Goal: Information Seeking & Learning: Learn about a topic

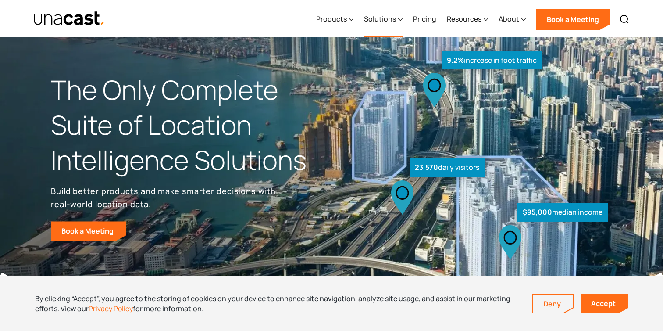
click at [391, 18] on div "Solutions" at bounding box center [380, 19] width 32 height 11
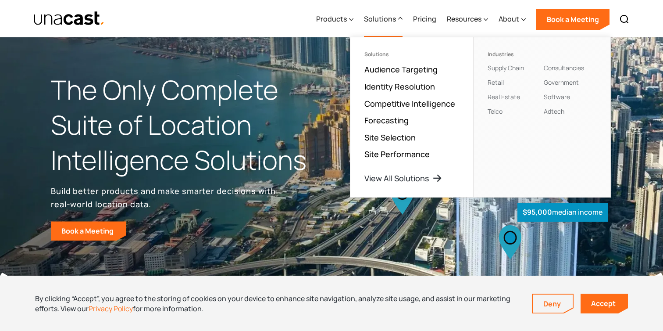
click at [391, 18] on div "Solutions" at bounding box center [380, 19] width 32 height 11
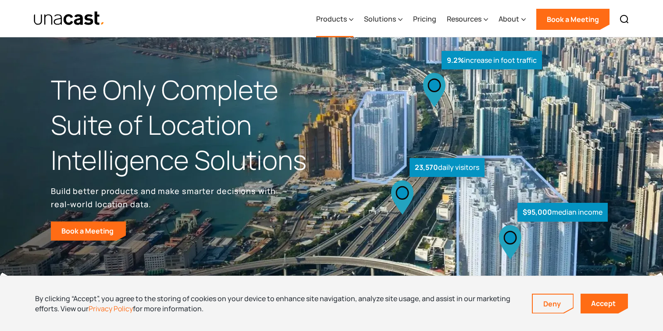
click at [345, 19] on div "Products" at bounding box center [331, 19] width 31 height 11
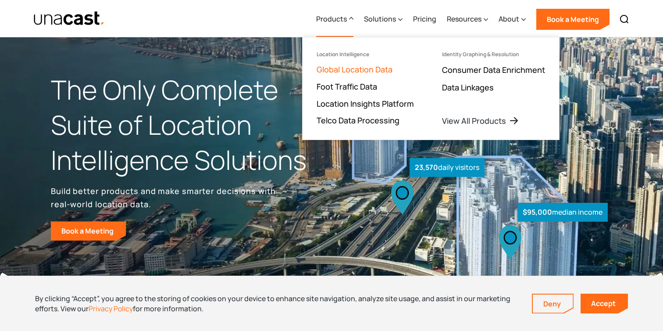
click at [351, 67] on link "Global Location Data" at bounding box center [355, 69] width 76 height 11
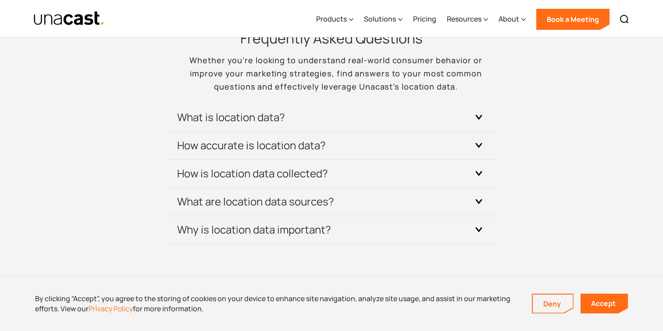
scroll to position [2633, 0]
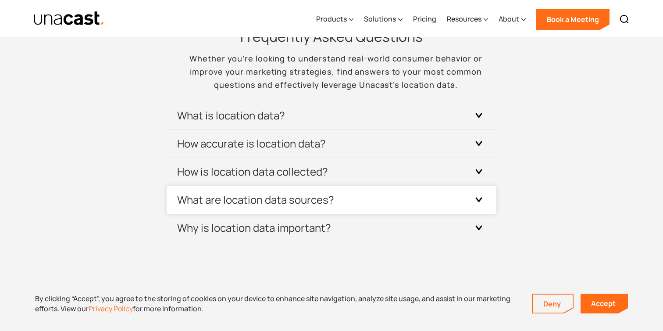
click at [342, 205] on div "What are location data sources?" at bounding box center [331, 200] width 309 height 28
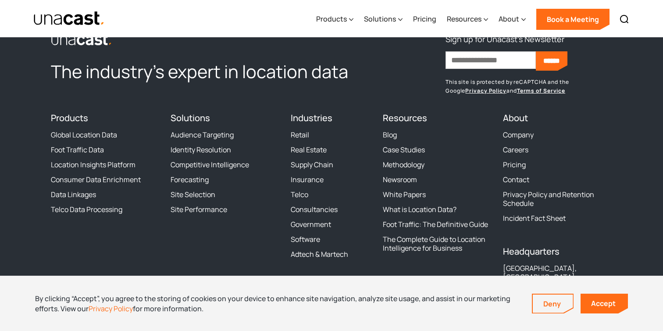
scroll to position [3248, 0]
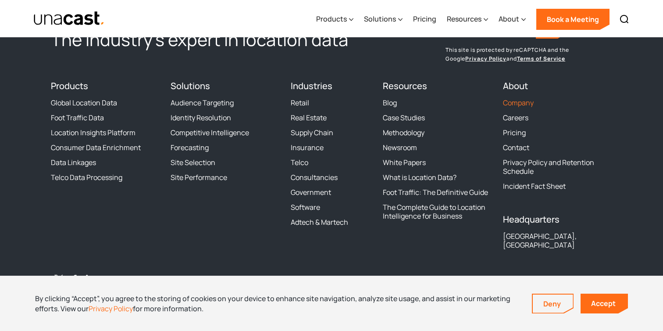
click at [514, 102] on link "Company" at bounding box center [518, 102] width 31 height 9
